Goal: Task Accomplishment & Management: Use online tool/utility

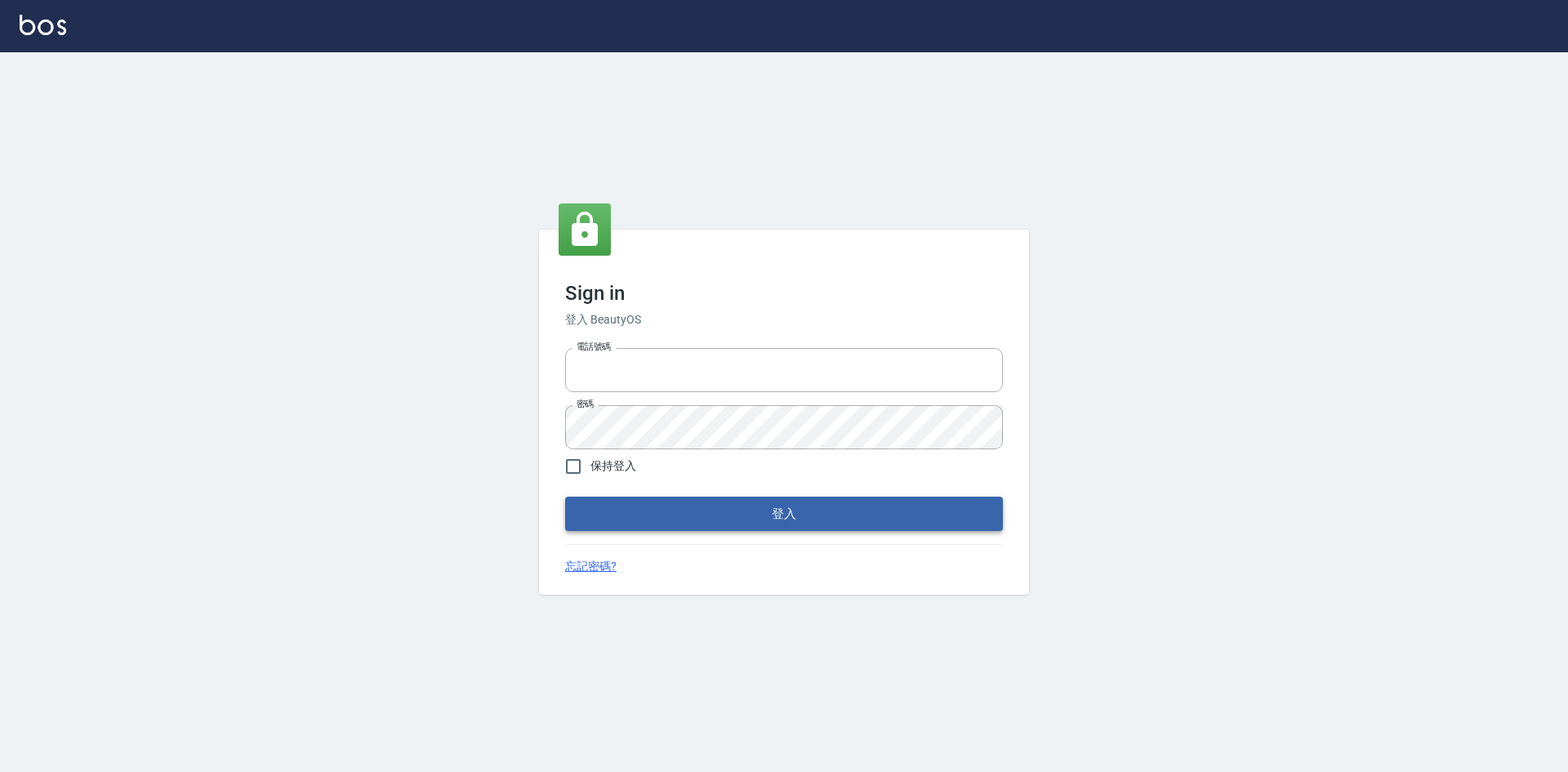
type input "0963852741"
click at [700, 514] on button "登入" at bounding box center [784, 514] width 438 height 35
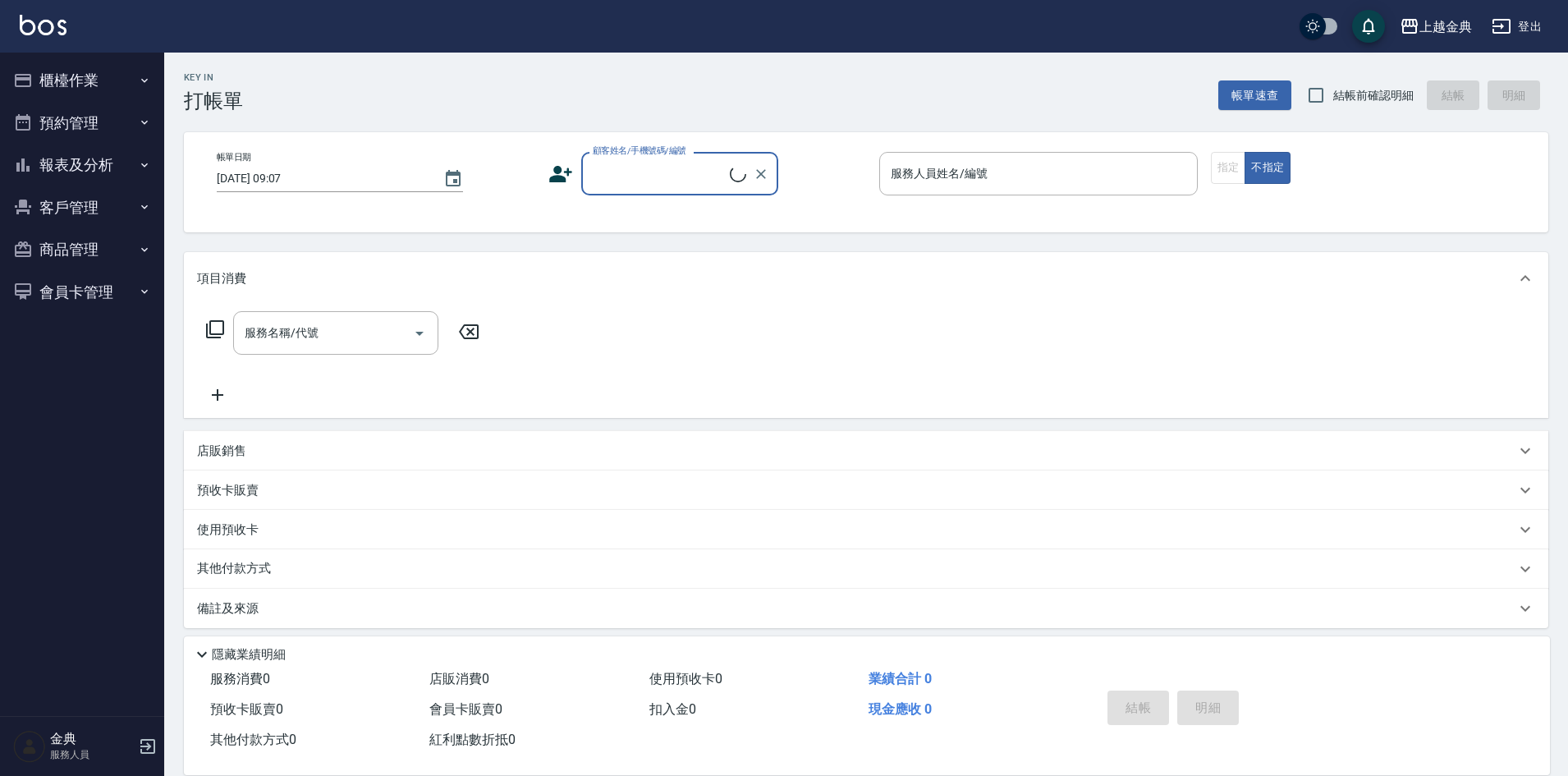
click at [111, 82] on button "櫃檯作業" at bounding box center [83, 80] width 151 height 43
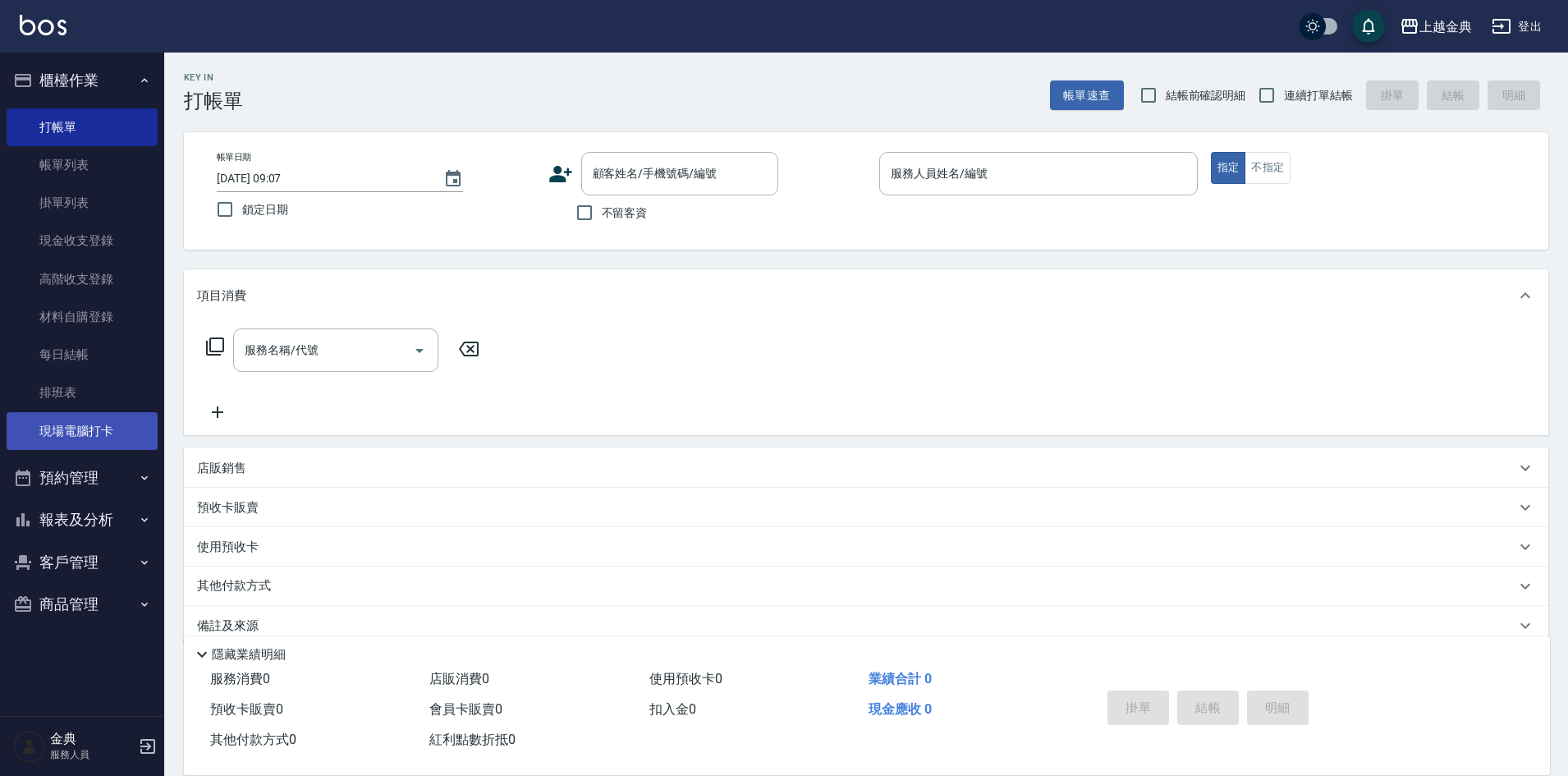
click at [75, 422] on link "現場電腦打卡" at bounding box center [83, 432] width 151 height 38
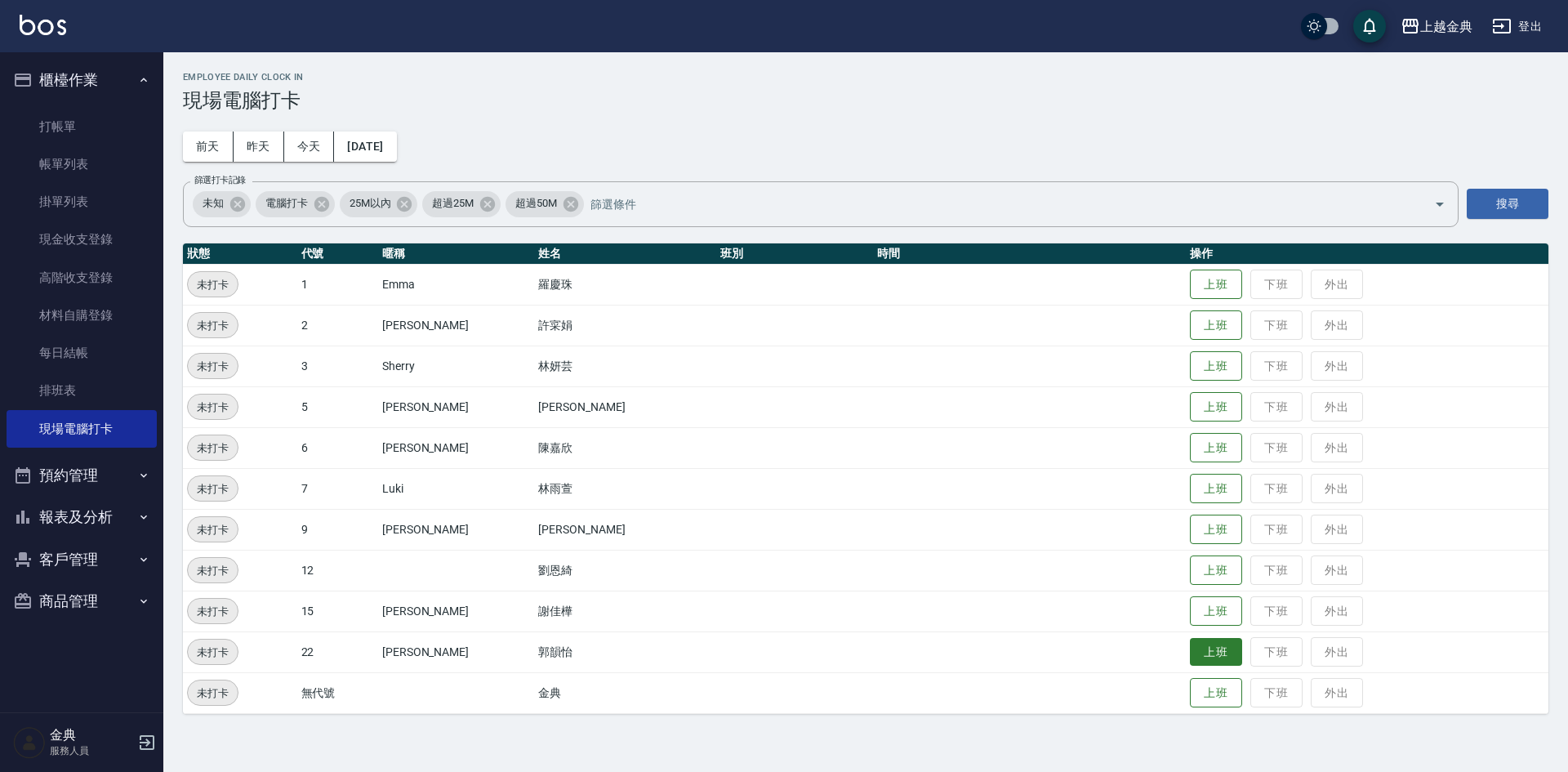
click at [1192, 652] on button "上班" at bounding box center [1216, 652] width 52 height 29
click at [1191, 411] on button "上班" at bounding box center [1216, 407] width 52 height 29
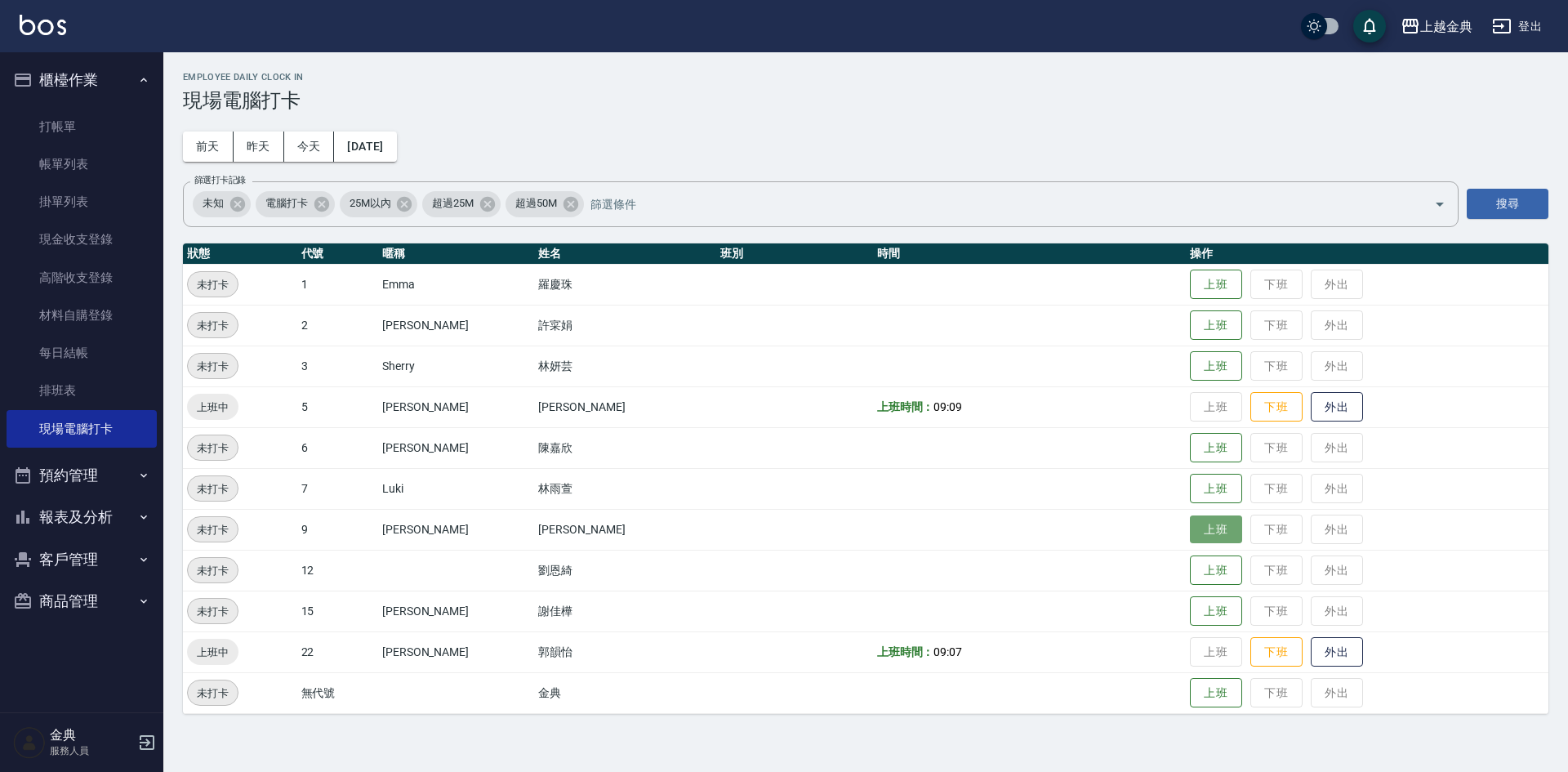
click at [1190, 540] on button "上班" at bounding box center [1216, 530] width 52 height 29
click at [1190, 568] on button "上班" at bounding box center [1216, 570] width 52 height 29
